Goal: Task Accomplishment & Management: Complete application form

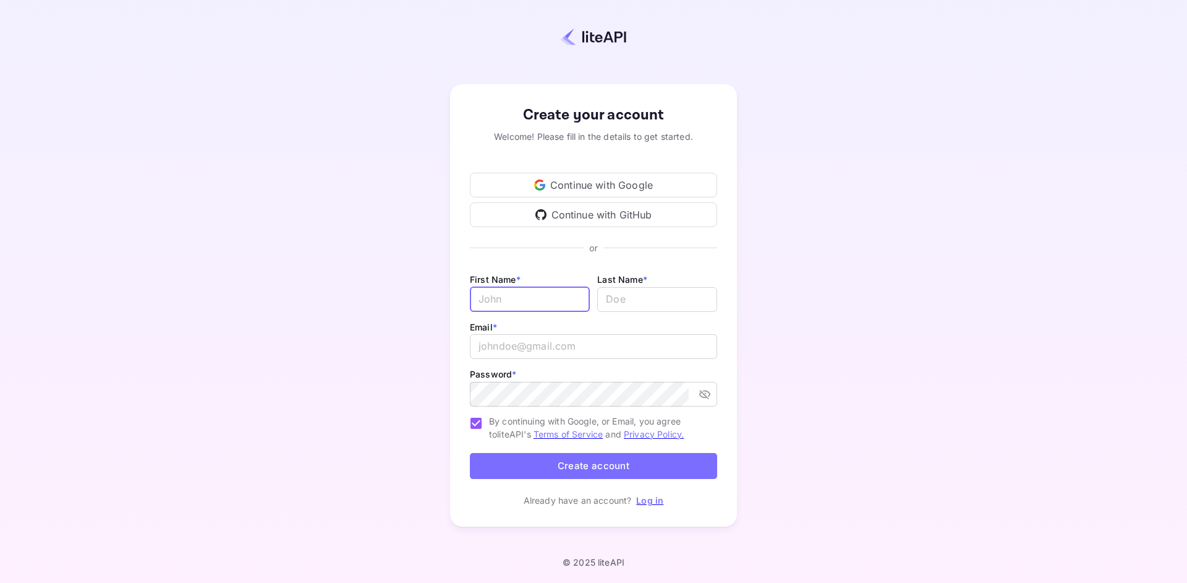
click at [508, 303] on input "Email *" at bounding box center [530, 299] width 120 height 25
type input "[PERSON_NAME]"
type input "Green"
type input "[PERSON_NAME][EMAIL_ADDRESS][DOMAIN_NAME]"
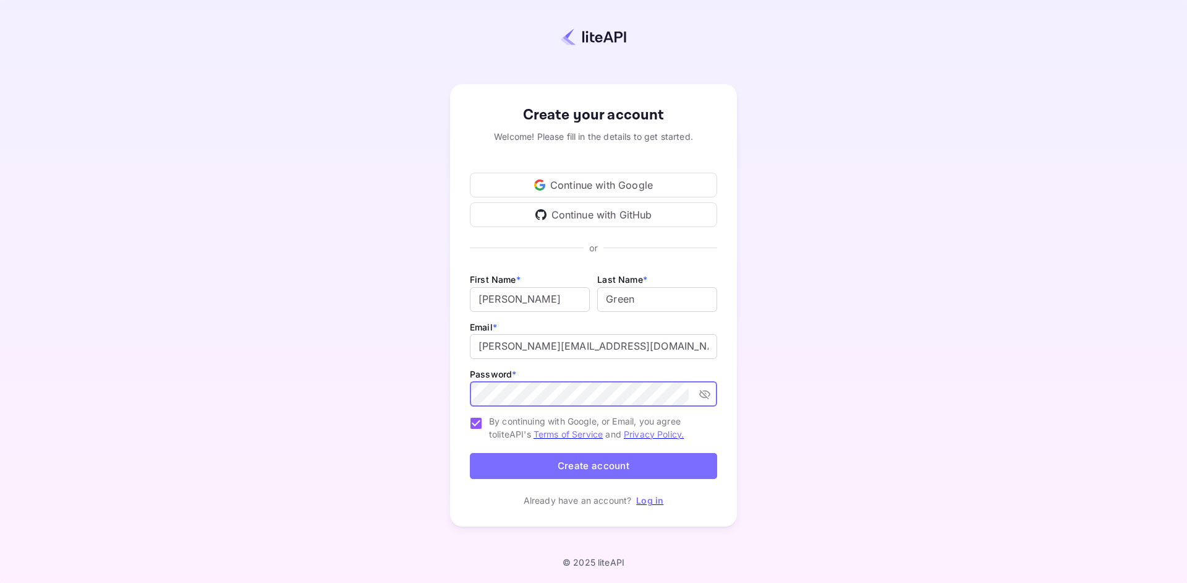
click at [705, 396] on icon "toggle password visibility" at bounding box center [705, 394] width 12 height 12
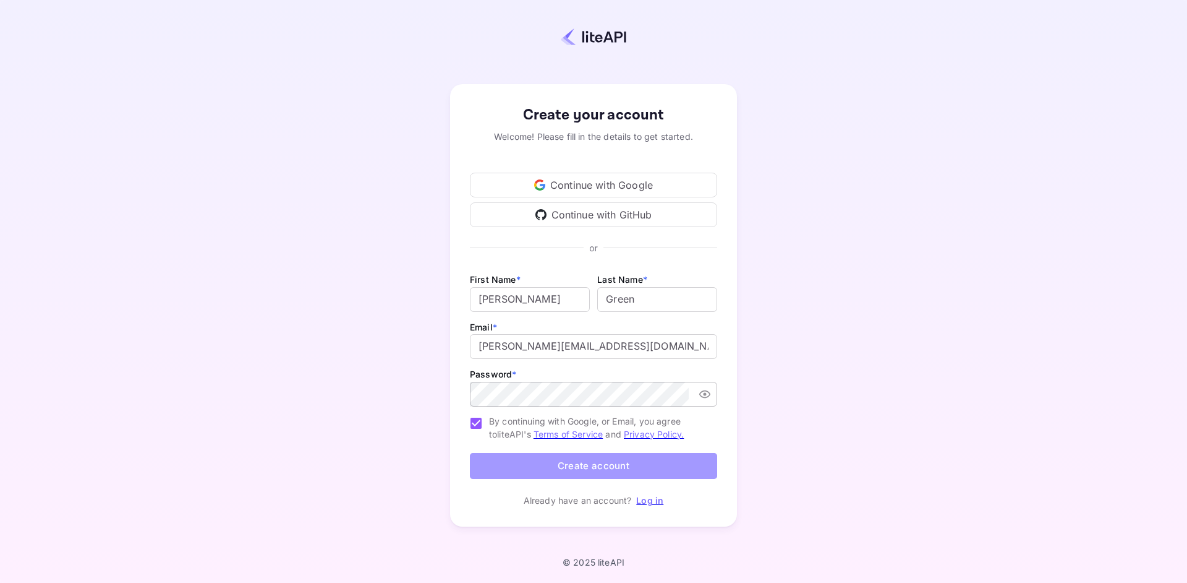
click at [644, 464] on button "Create account" at bounding box center [593, 466] width 247 height 27
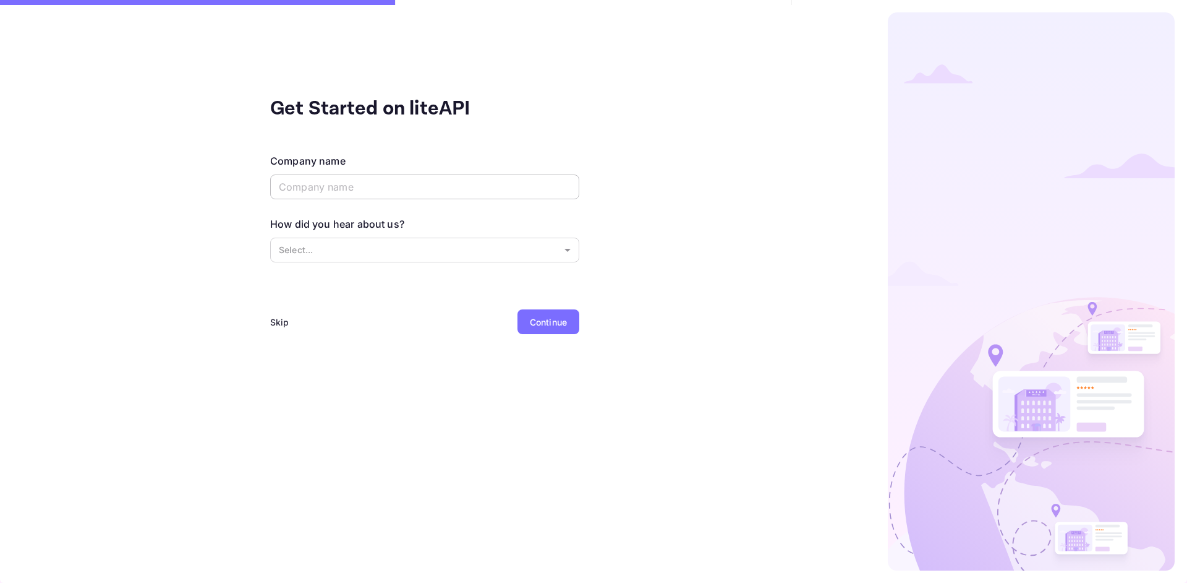
click at [344, 190] on input "text" at bounding box center [424, 186] width 309 height 25
type input "ThinkMenai"
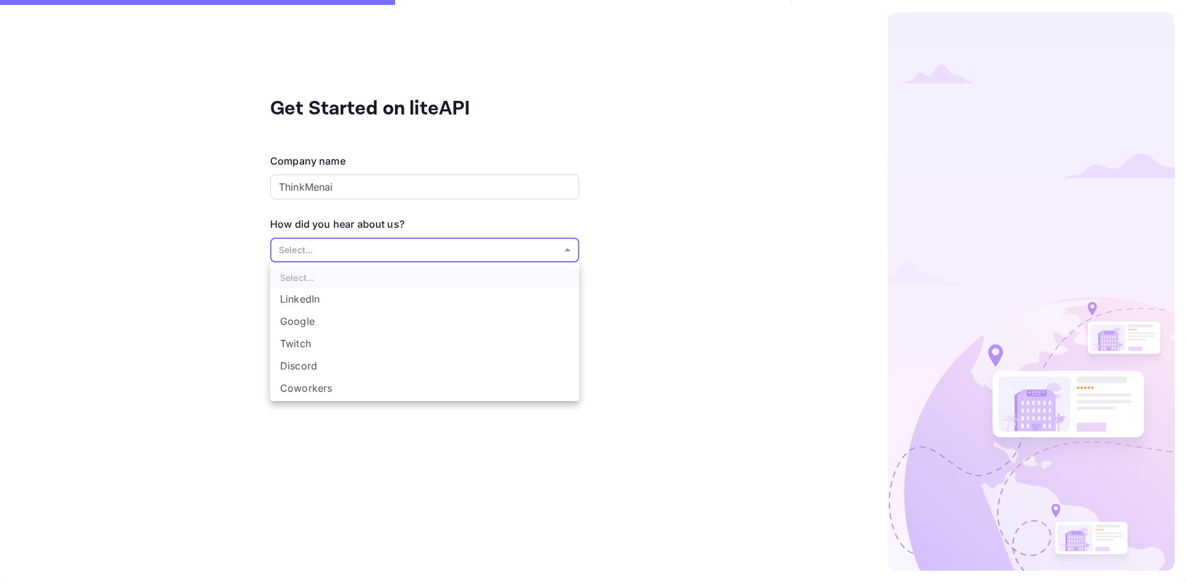
click at [416, 243] on body "Get Started on liteAPI Company name ThinkMenai ​ How did you hear about us? Sel…" at bounding box center [593, 291] width 1187 height 583
click at [322, 387] on li "Other..." at bounding box center [424, 389] width 309 height 22
type input "Other..."
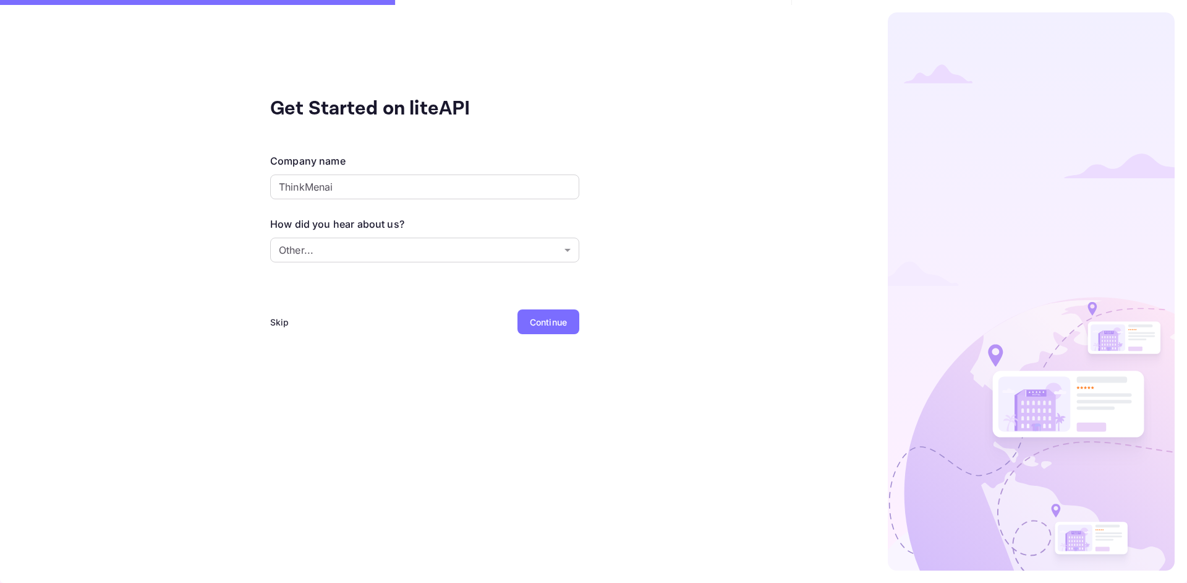
click at [543, 325] on div "Continue" at bounding box center [548, 321] width 37 height 13
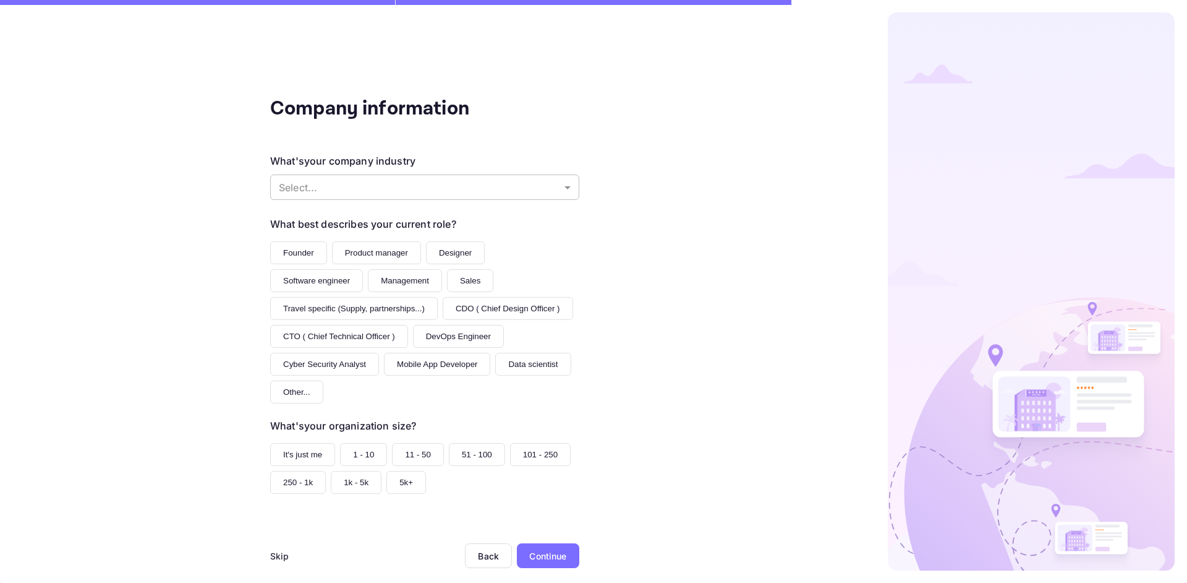
click at [459, 182] on body "Company information What's your company industry Select... ​ What best describe…" at bounding box center [593, 291] width 1187 height 583
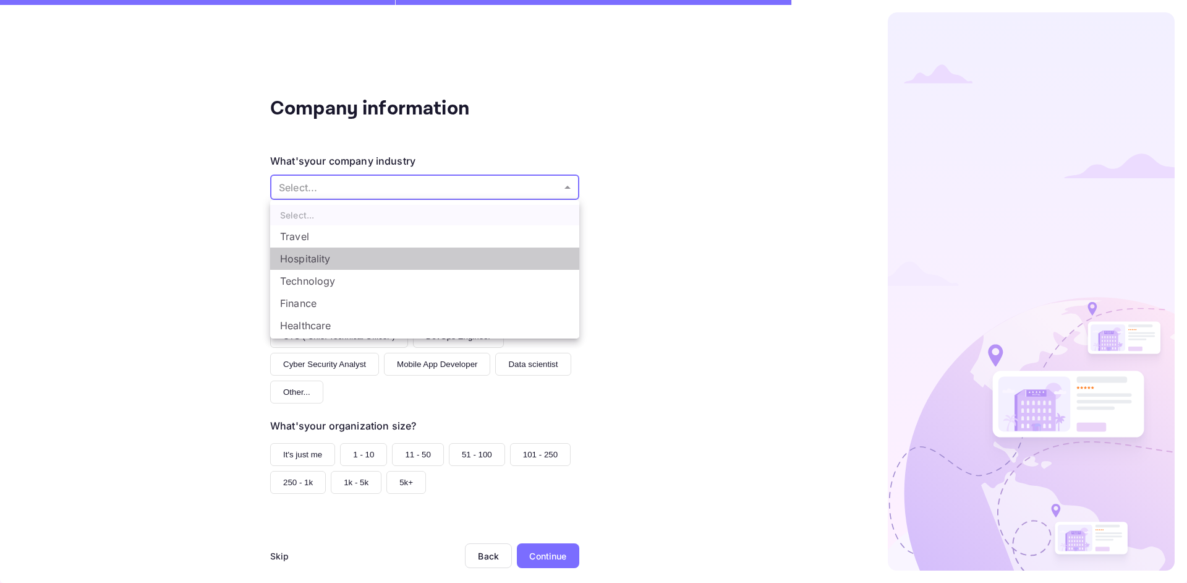
click at [338, 256] on li "Hospitality" at bounding box center [424, 258] width 309 height 22
type input "Hospitality"
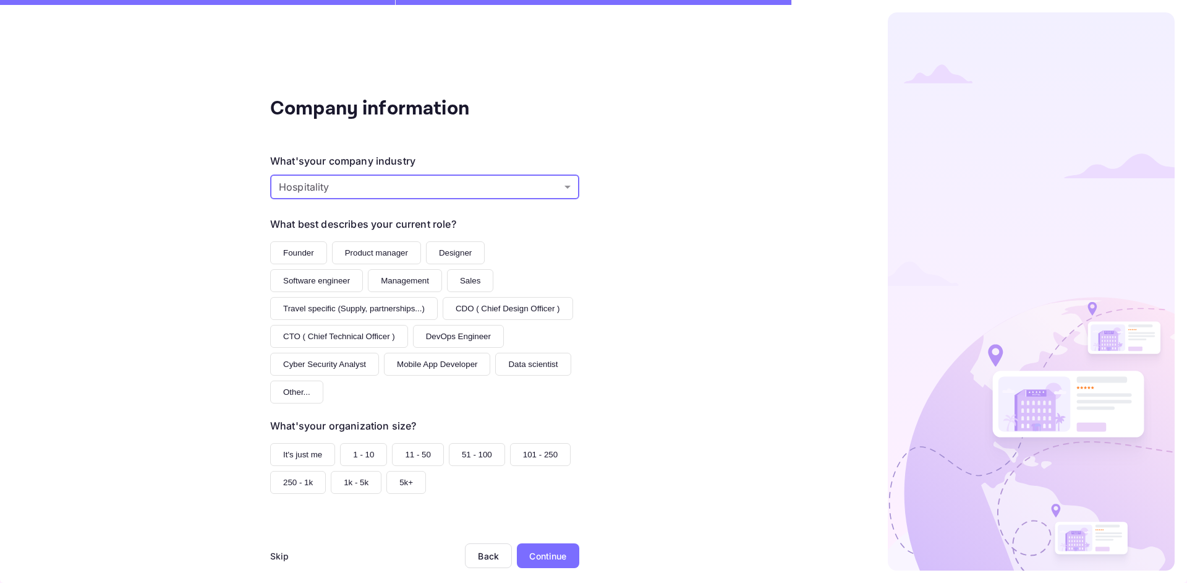
scroll to position [20, 0]
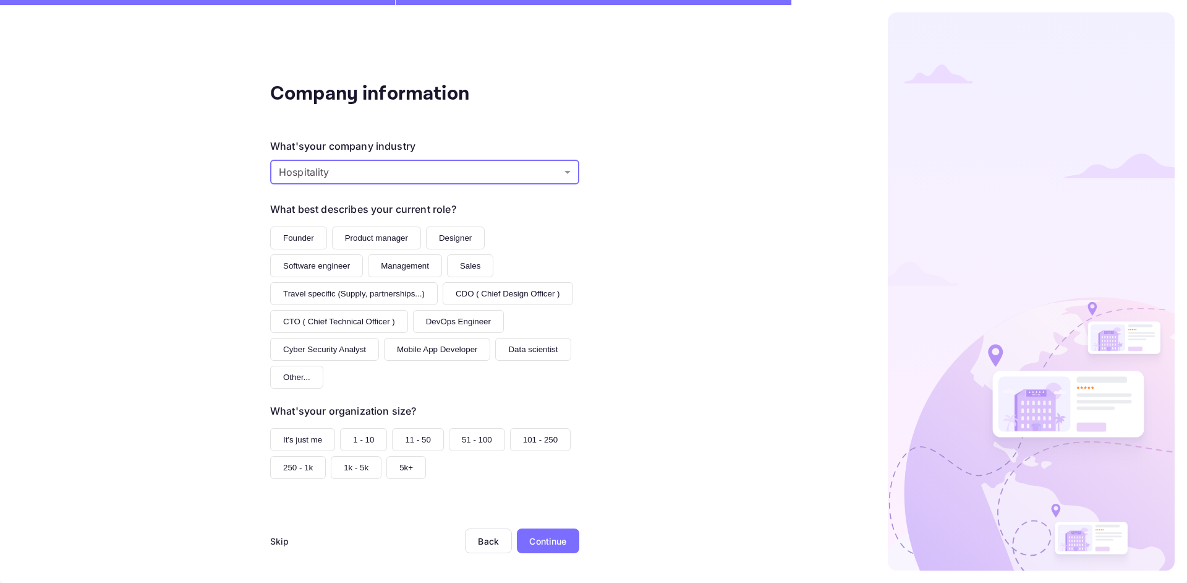
click at [299, 226] on button "Founder" at bounding box center [298, 237] width 57 height 23
click at [306, 438] on button "It's just me" at bounding box center [302, 439] width 65 height 23
click at [366, 434] on button "1 - 10" at bounding box center [363, 439] width 47 height 23
click at [542, 545] on div "Continue" at bounding box center [547, 540] width 37 height 13
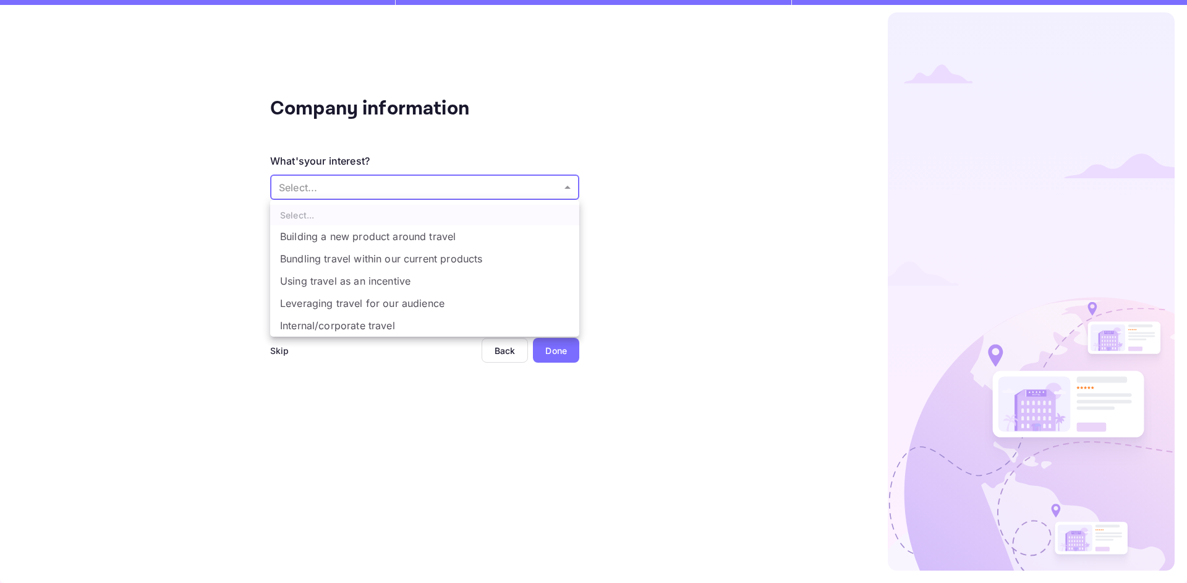
click at [366, 179] on body "Company information What's your interest? Select... ​ Do you have any previous …" at bounding box center [593, 291] width 1187 height 583
click at [429, 239] on li "Building a new product around travel" at bounding box center [424, 236] width 309 height 22
type input "Building a new product around travel"
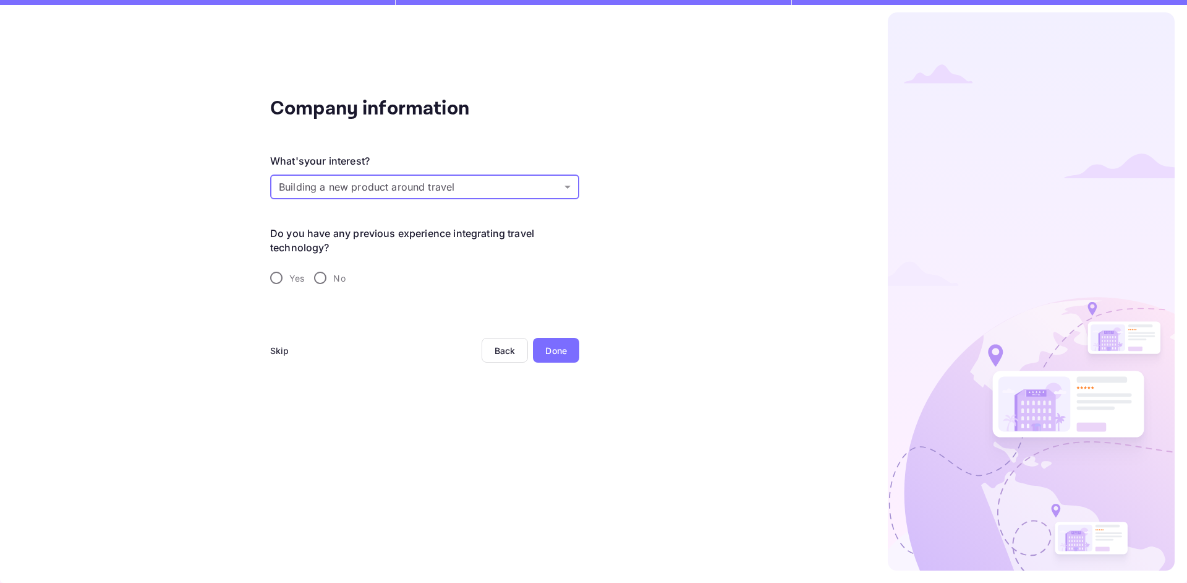
drag, startPoint x: 297, startPoint y: 278, endPoint x: 307, endPoint y: 294, distance: 19.4
click at [297, 278] on span "Yes" at bounding box center [296, 277] width 15 height 13
click at [289, 278] on input "Yes" at bounding box center [276, 278] width 26 height 26
radio input "true"
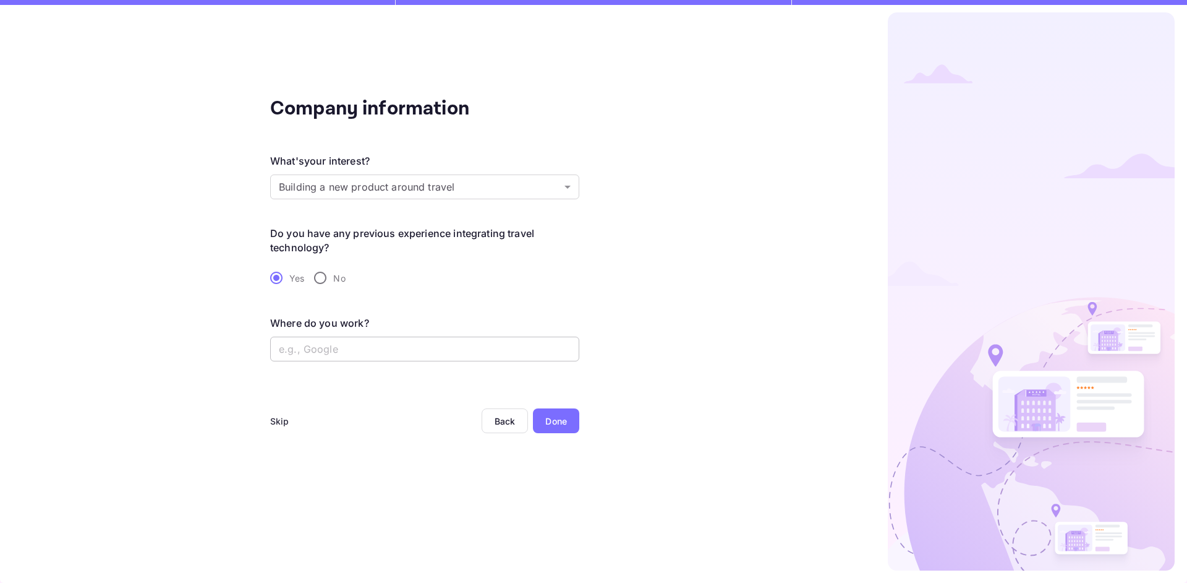
click at [486, 350] on input "text" at bounding box center [424, 348] width 309 height 25
type input "Think Menai"
click at [549, 413] on div "Done" at bounding box center [556, 420] width 46 height 25
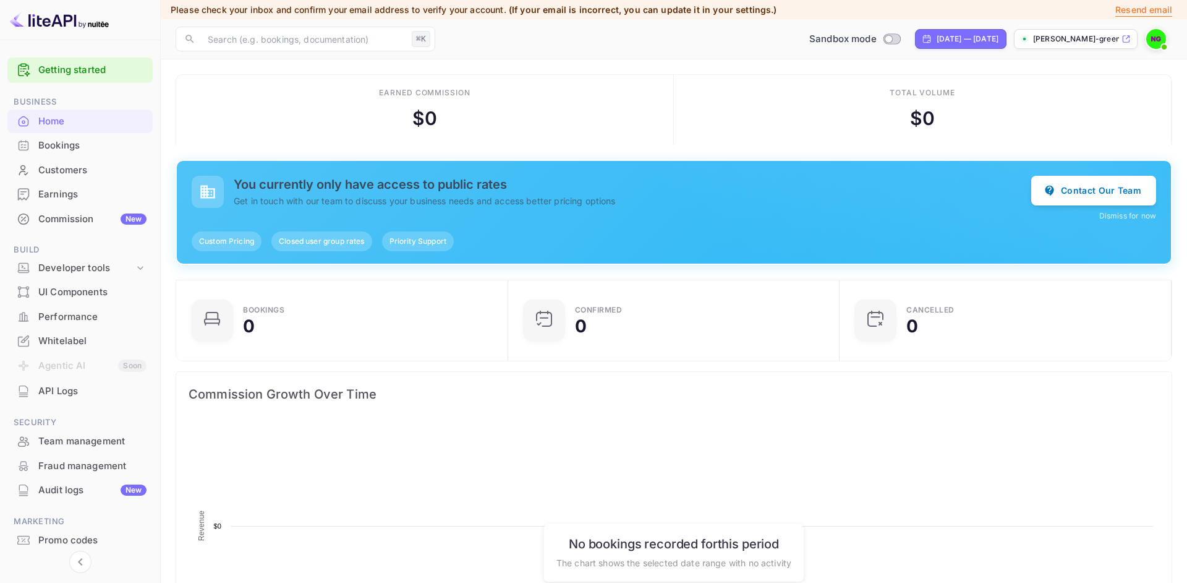
scroll to position [1, 1]
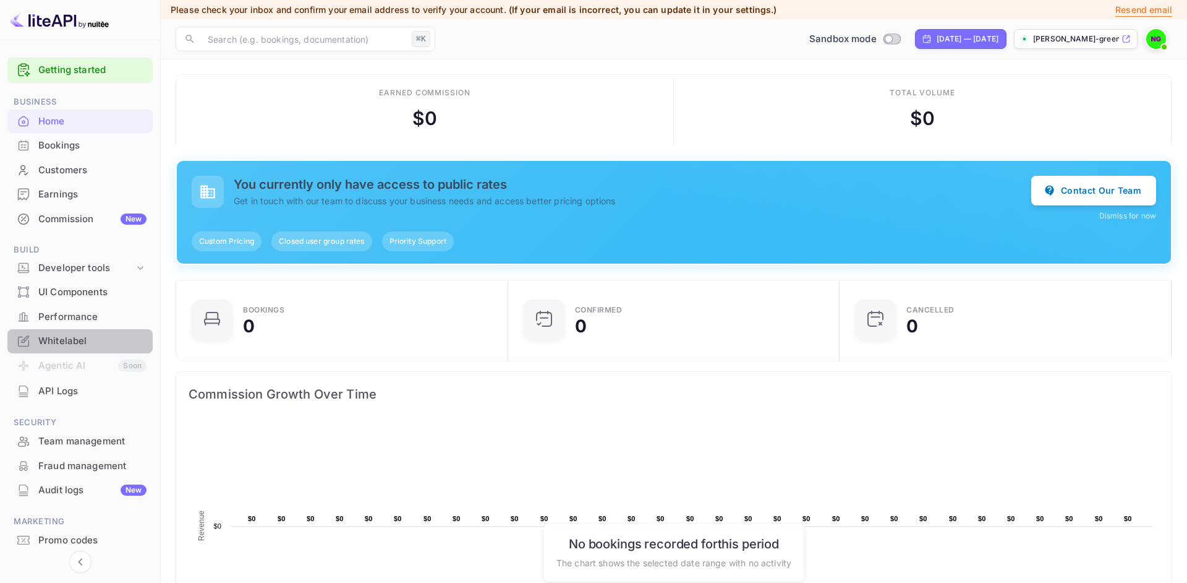
click at [84, 338] on div "Whitelabel" at bounding box center [92, 341] width 108 height 14
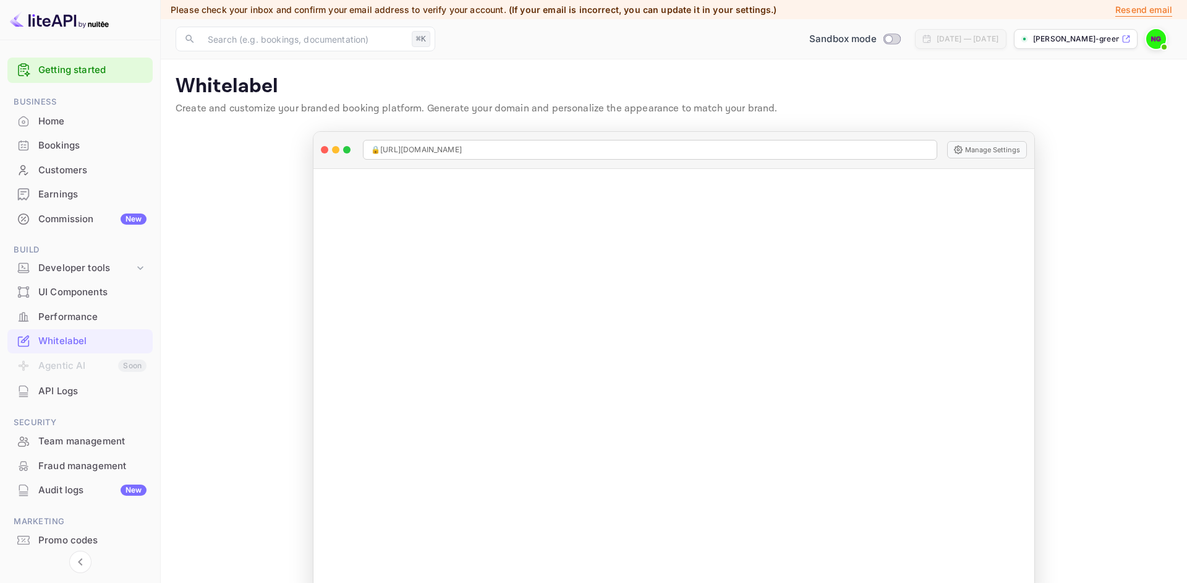
click at [93, 121] on div "Home" at bounding box center [92, 121] width 108 height 14
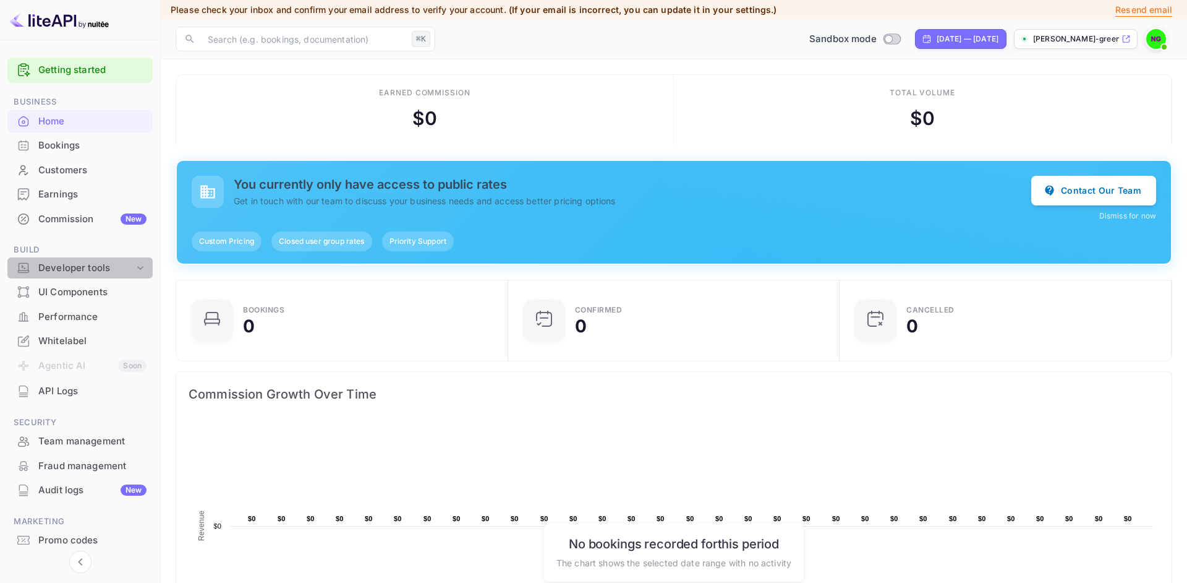
click at [134, 263] on div "Developer tools" at bounding box center [86, 268] width 96 height 14
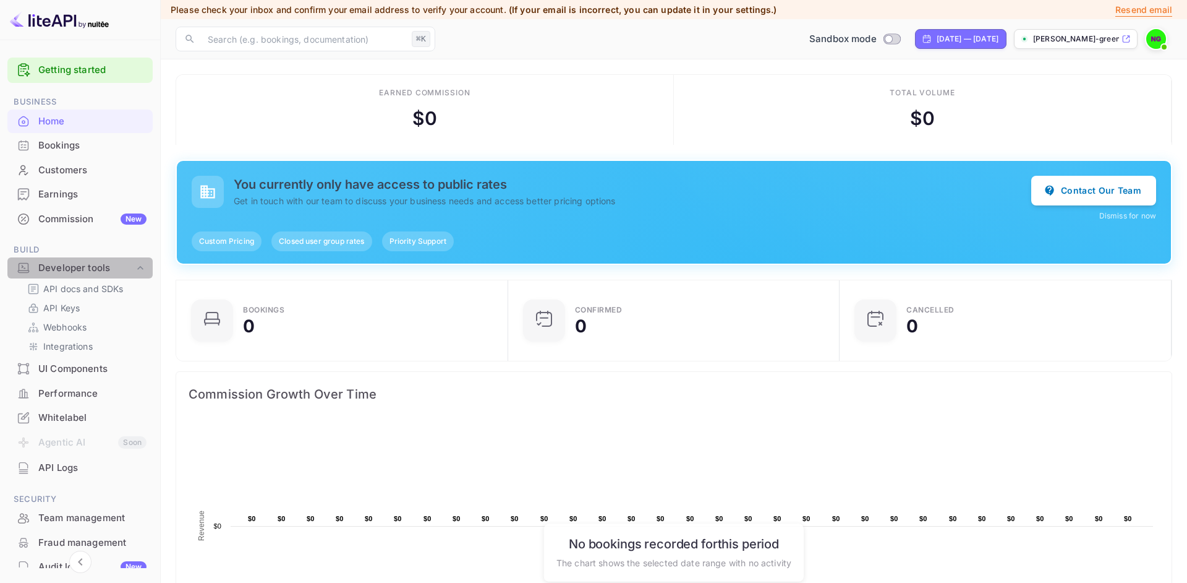
click at [134, 263] on div "Developer tools" at bounding box center [86, 268] width 96 height 14
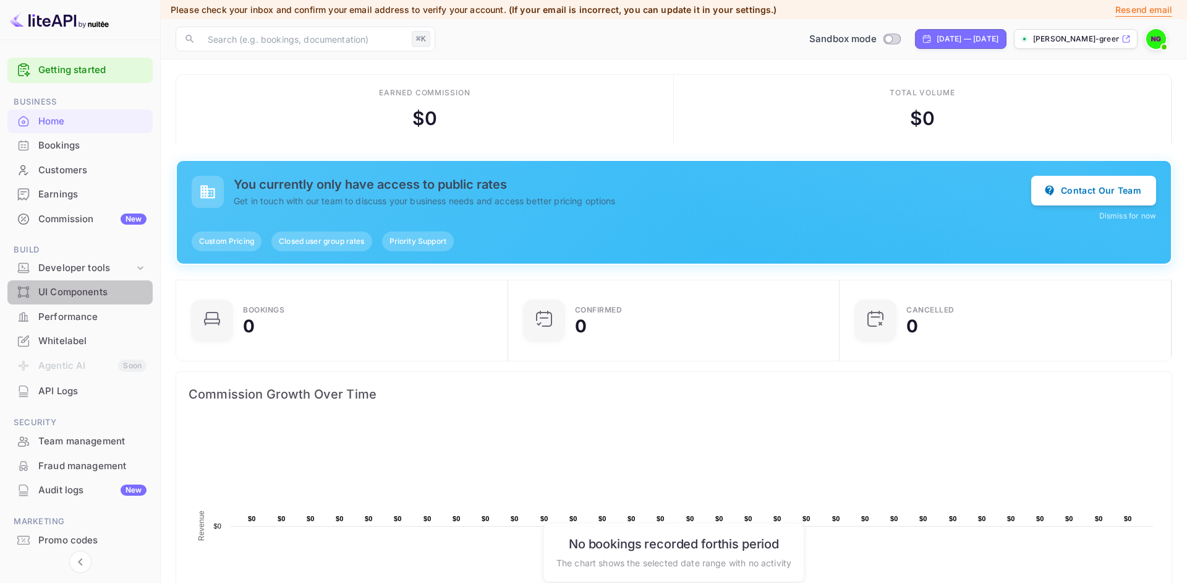
click at [85, 296] on div "UI Components" at bounding box center [92, 292] width 108 height 14
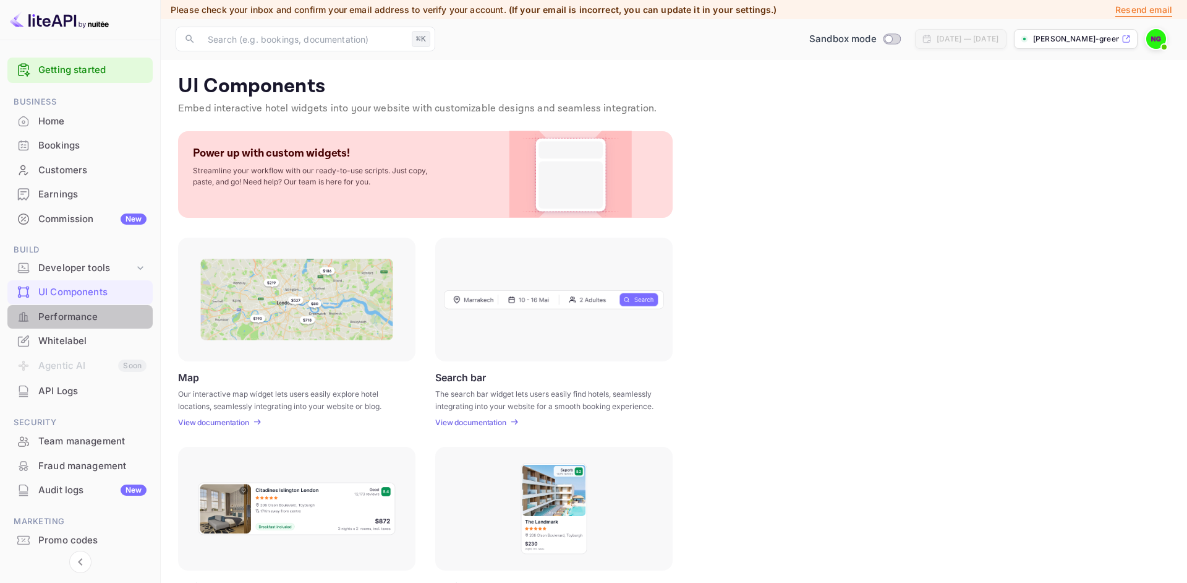
click at [53, 318] on div "Performance" at bounding box center [92, 317] width 108 height 14
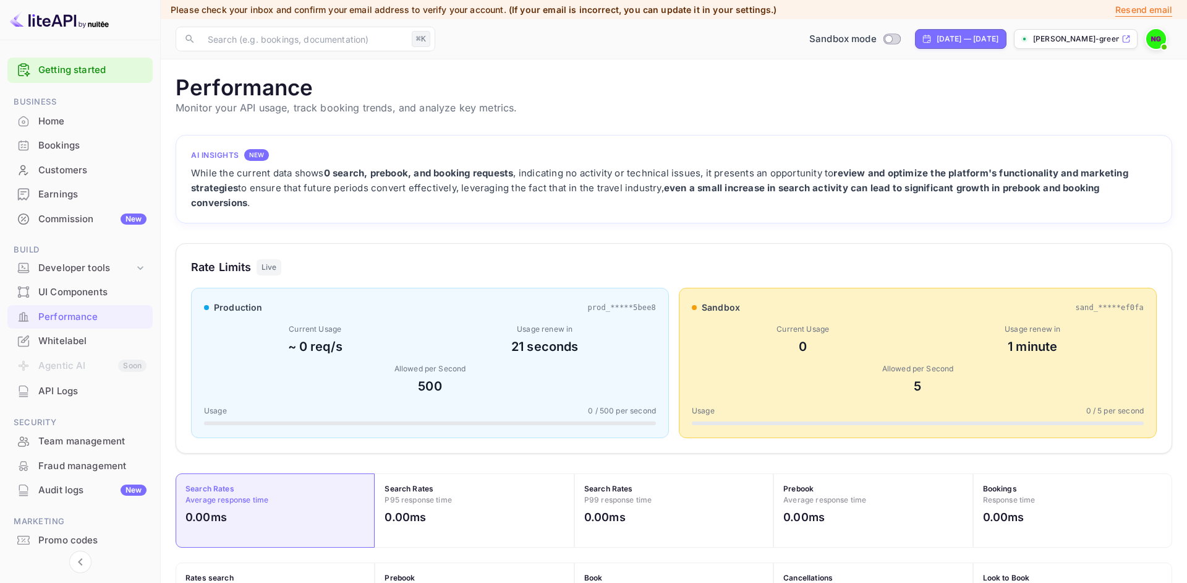
scroll to position [38, 0]
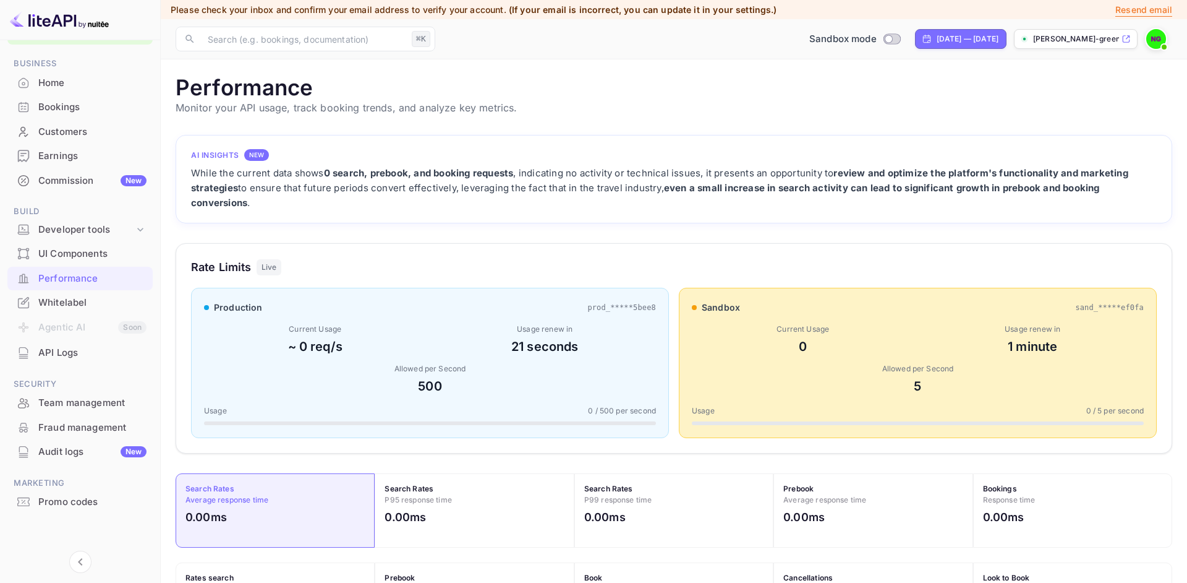
click at [58, 505] on div "Promo codes" at bounding box center [92, 502] width 108 height 14
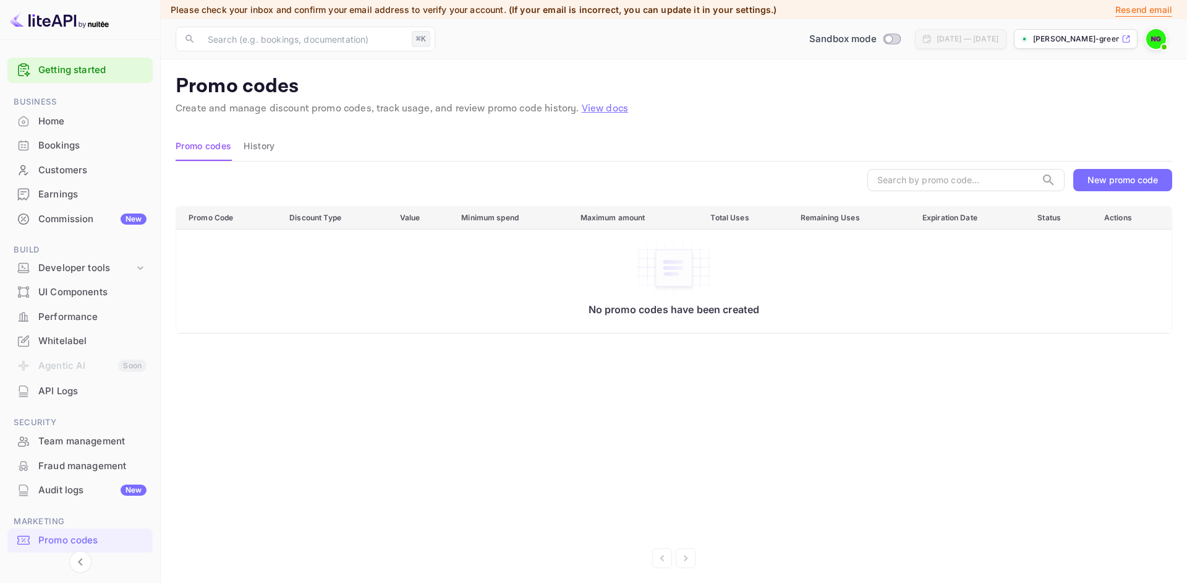
click at [63, 65] on link "Getting started" at bounding box center [92, 70] width 108 height 14
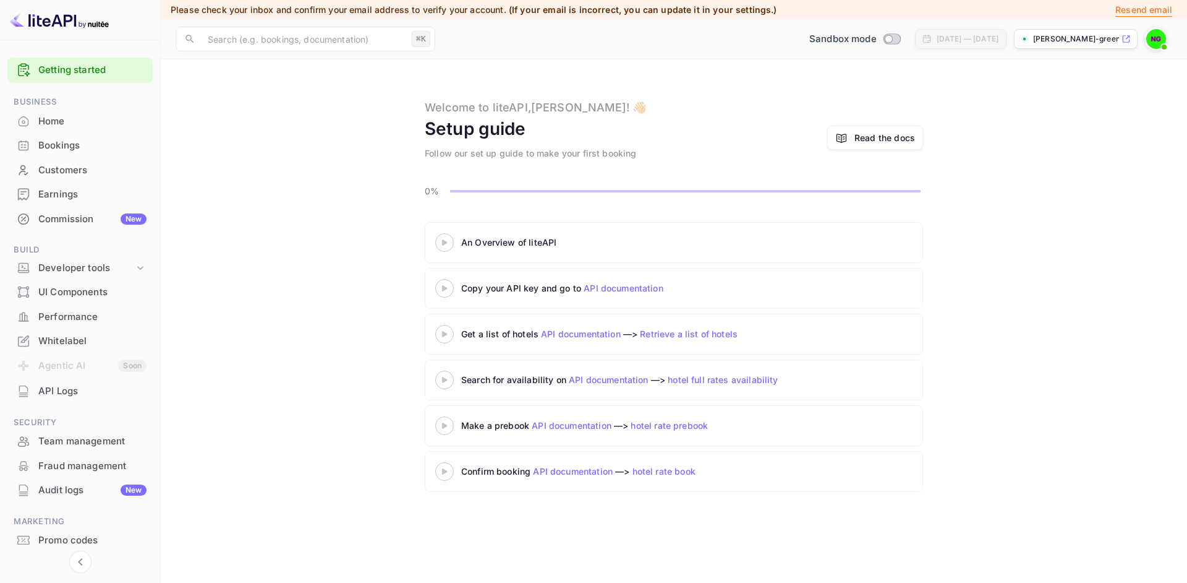
click at [705, 333] on link "Retrieve a list of hotels" at bounding box center [689, 333] width 98 height 11
click at [683, 330] on link "Retrieve a list of hotels" at bounding box center [689, 333] width 98 height 11
click at [122, 270] on div "Developer tools" at bounding box center [86, 268] width 96 height 14
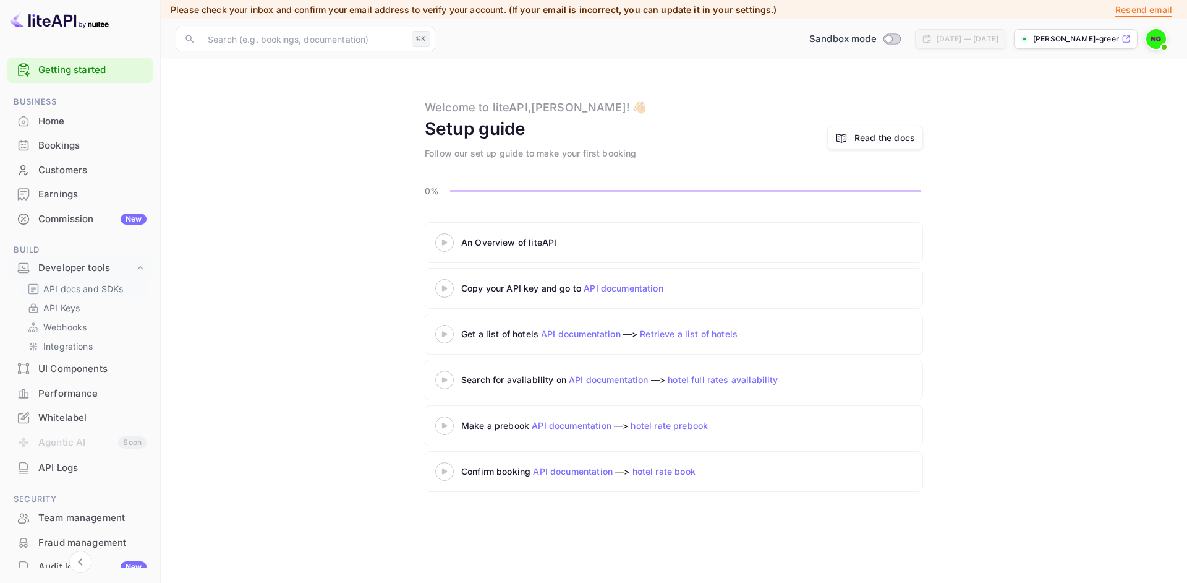
click at [87, 294] on p "API docs and SDKs" at bounding box center [83, 288] width 80 height 13
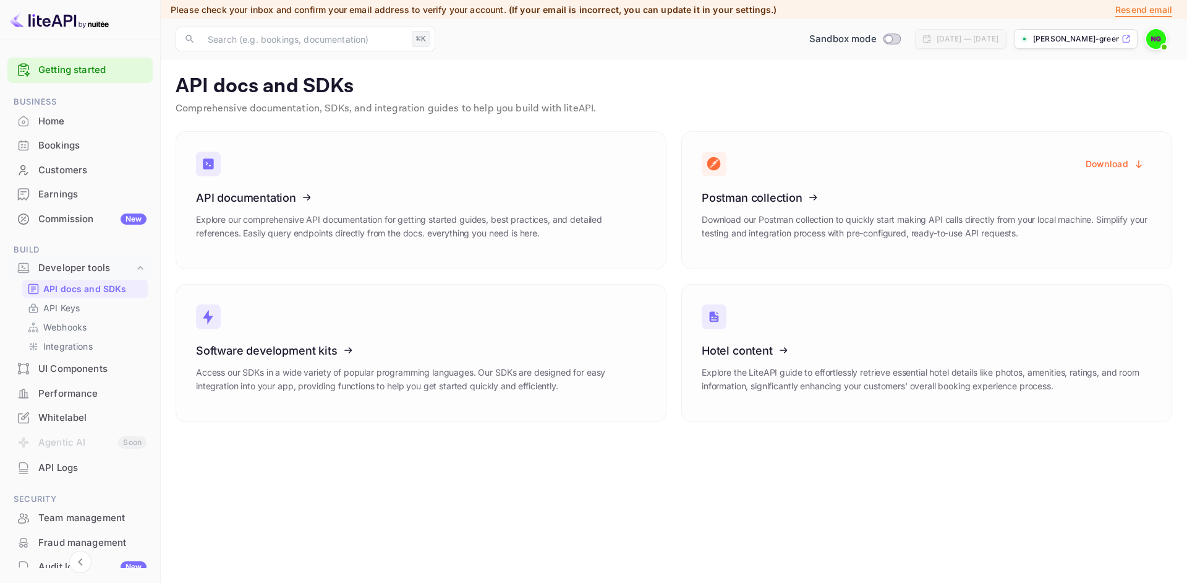
click at [1075, 38] on p "[PERSON_NAME]-green-adx35.nuite..." at bounding box center [1076, 38] width 86 height 11
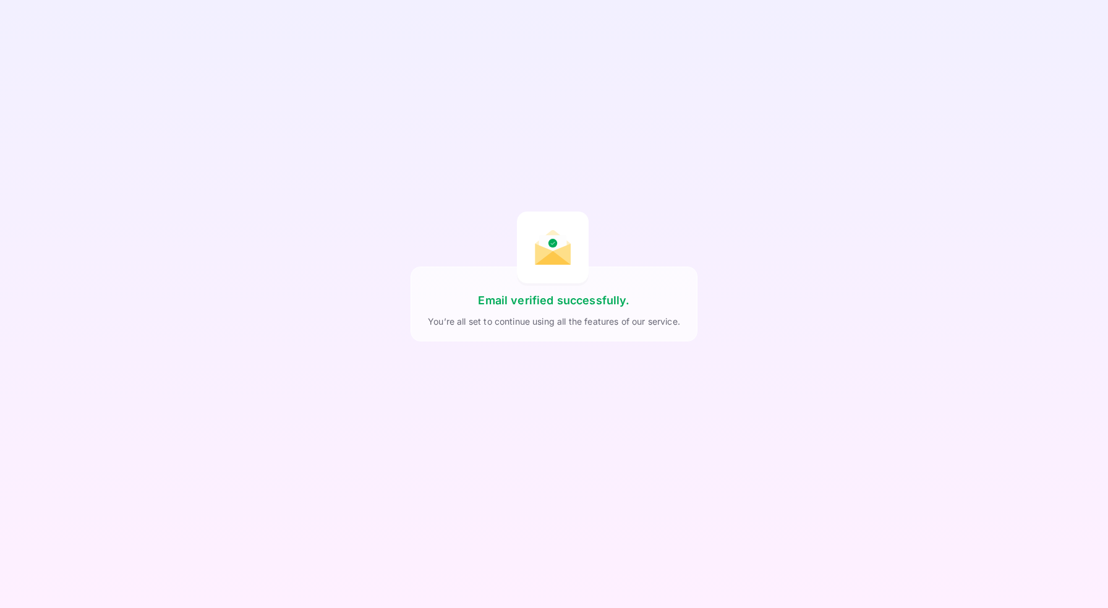
click at [798, 160] on div "Email verified successfully. You’re all set to continue using all the features …" at bounding box center [554, 304] width 1108 height 608
